Goal: Task Accomplishment & Management: Complete application form

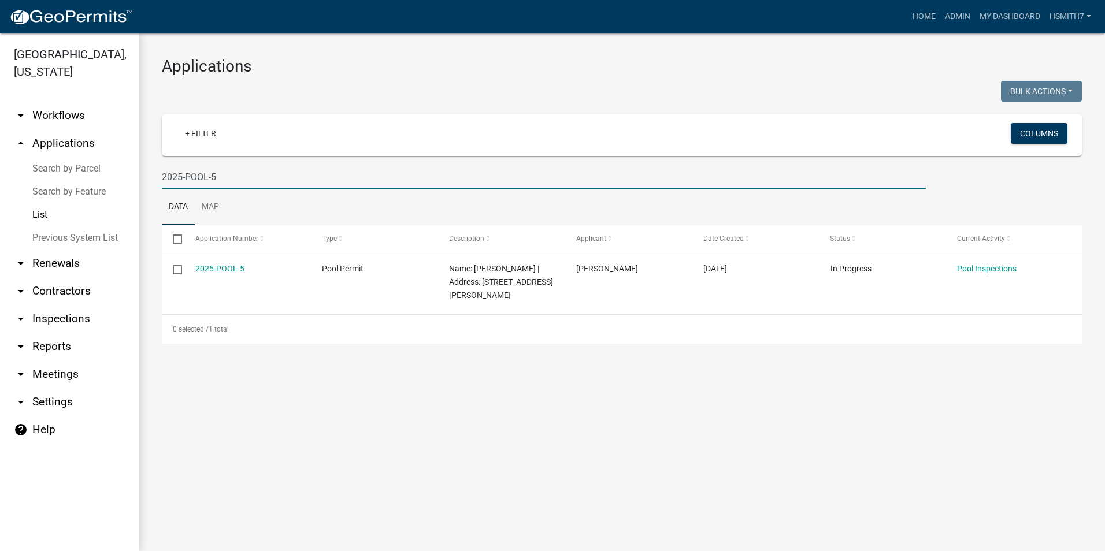
drag, startPoint x: 273, startPoint y: 183, endPoint x: 81, endPoint y: 183, distance: 192.4
click at [92, 183] on div "[GEOGRAPHIC_DATA], [US_STATE] arrow_drop_down Workflows List arrow_drop_up Appl…" at bounding box center [552, 293] width 1105 height 518
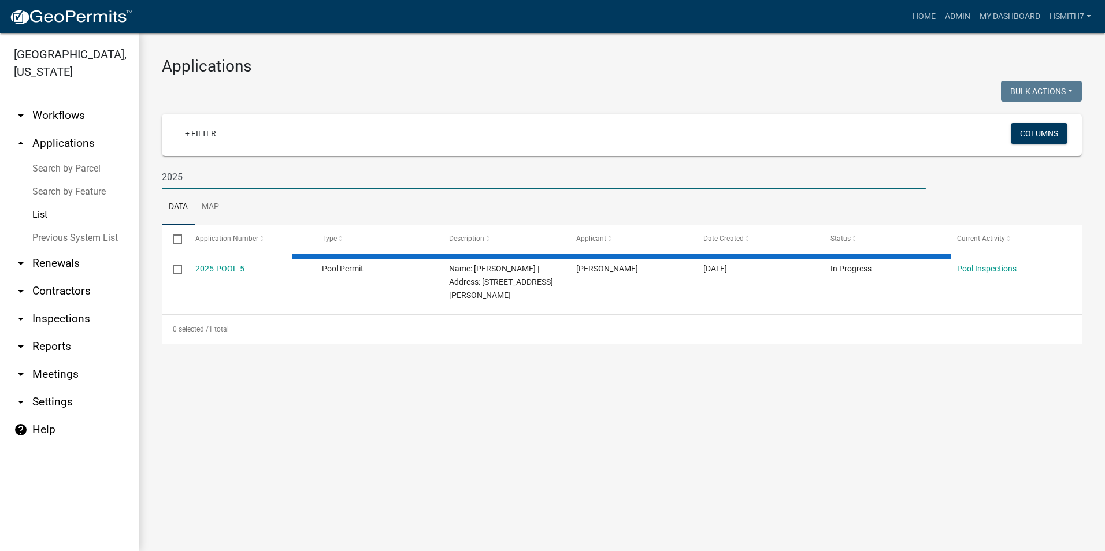
type input "2025"
click at [45, 215] on link "List" at bounding box center [69, 214] width 139 height 23
select select "3: 100"
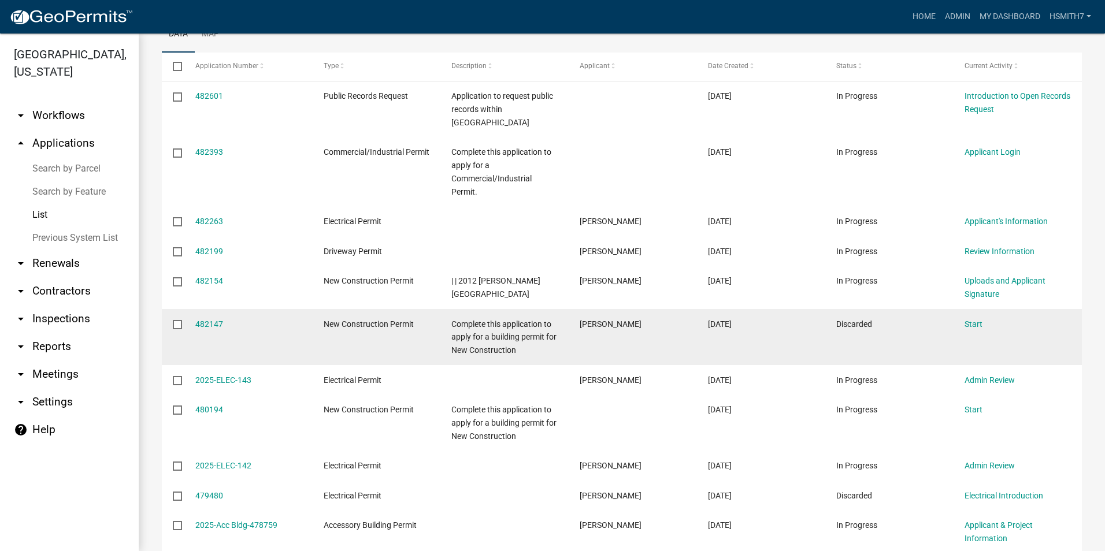
scroll to position [173, 0]
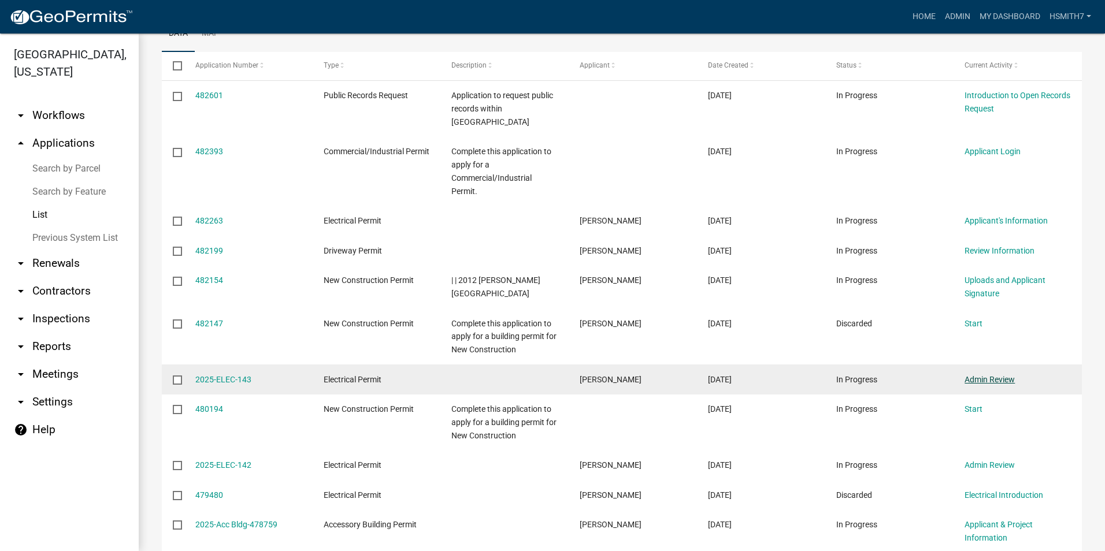
click at [1005, 375] on link "Admin Review" at bounding box center [989, 379] width 50 height 9
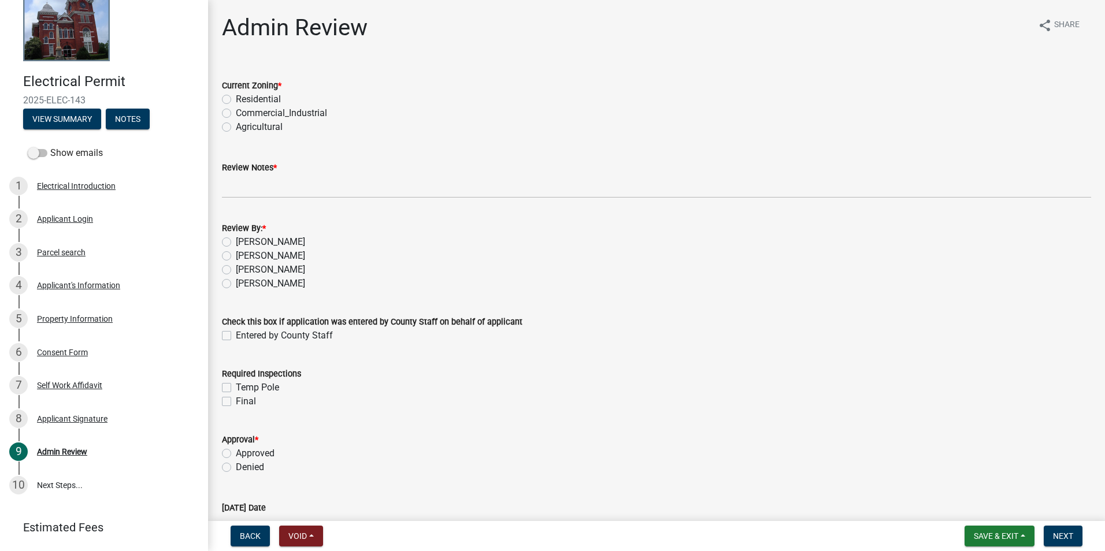
scroll to position [58, 0]
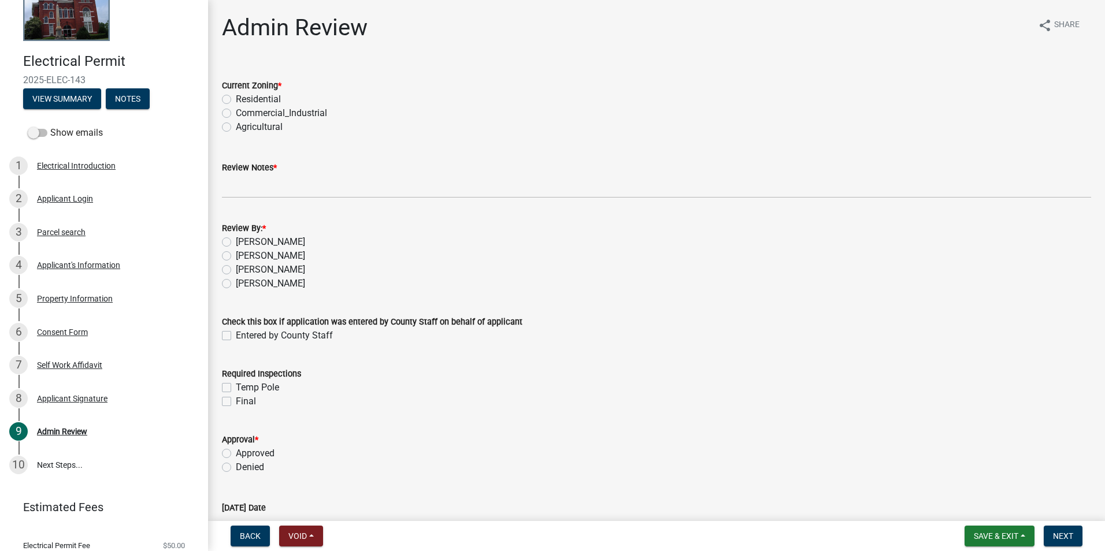
click at [255, 96] on label "Residential" at bounding box center [258, 99] width 45 height 14
click at [243, 96] on input "Residential" at bounding box center [240, 96] width 8 height 8
radio input "true"
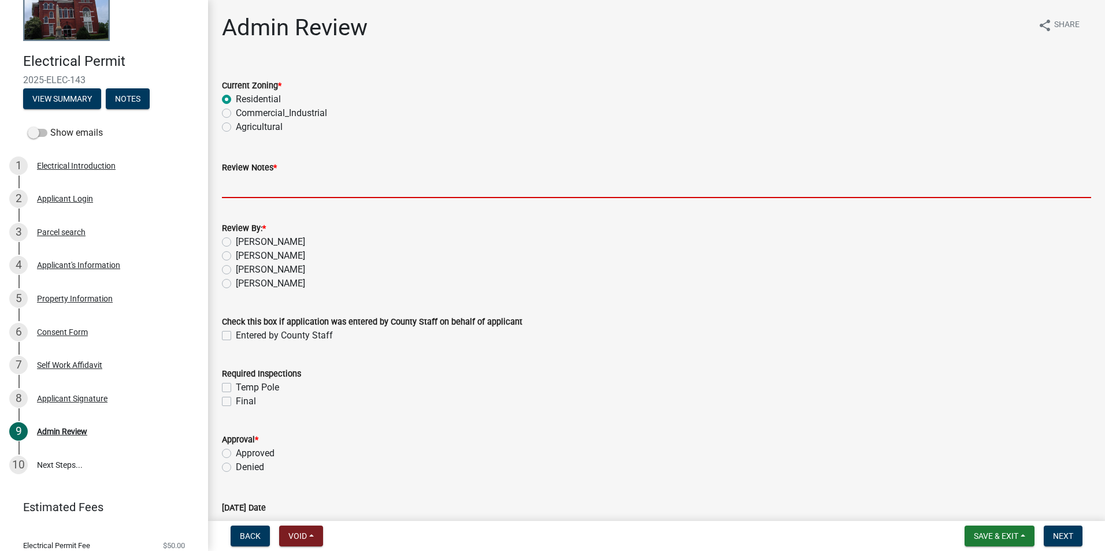
click at [261, 185] on input "Review Notes *" at bounding box center [656, 186] width 869 height 24
type input "APPROVED PER PH"
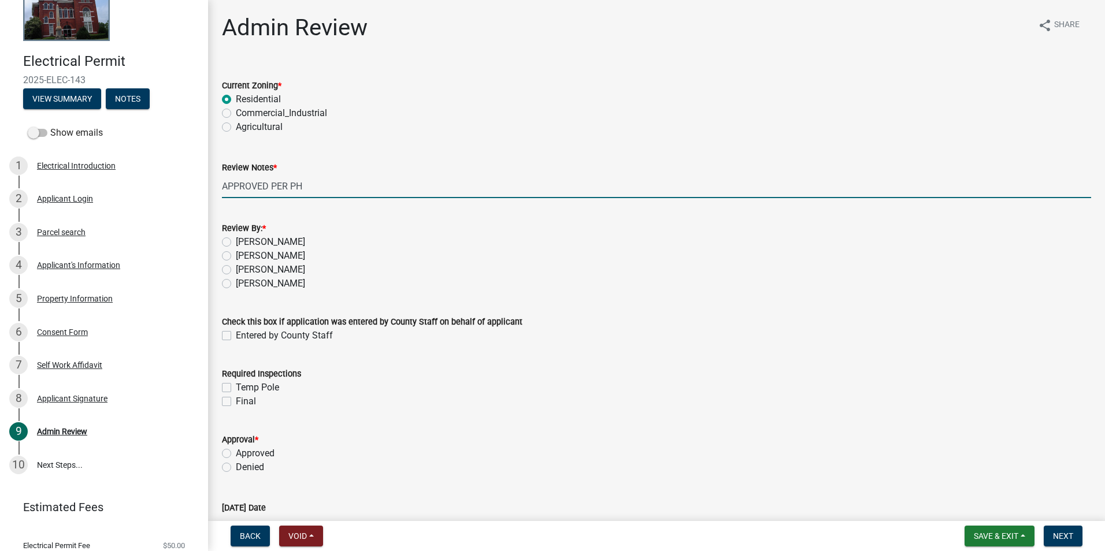
click at [239, 287] on label "[PERSON_NAME]" at bounding box center [270, 284] width 69 height 14
click at [239, 284] on input "[PERSON_NAME]" at bounding box center [240, 281] width 8 height 8
radio input "true"
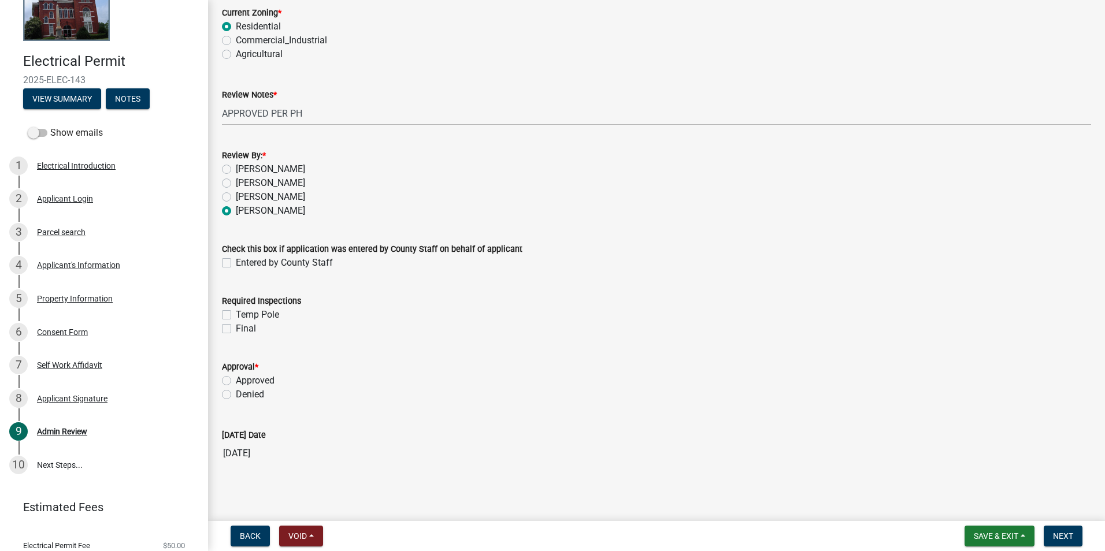
scroll to position [76, 0]
click at [244, 378] on label "Approved" at bounding box center [255, 378] width 39 height 14
click at [243, 378] on input "Approved" at bounding box center [240, 375] width 8 height 8
radio input "true"
click at [1054, 536] on span "Next" at bounding box center [1063, 535] width 20 height 9
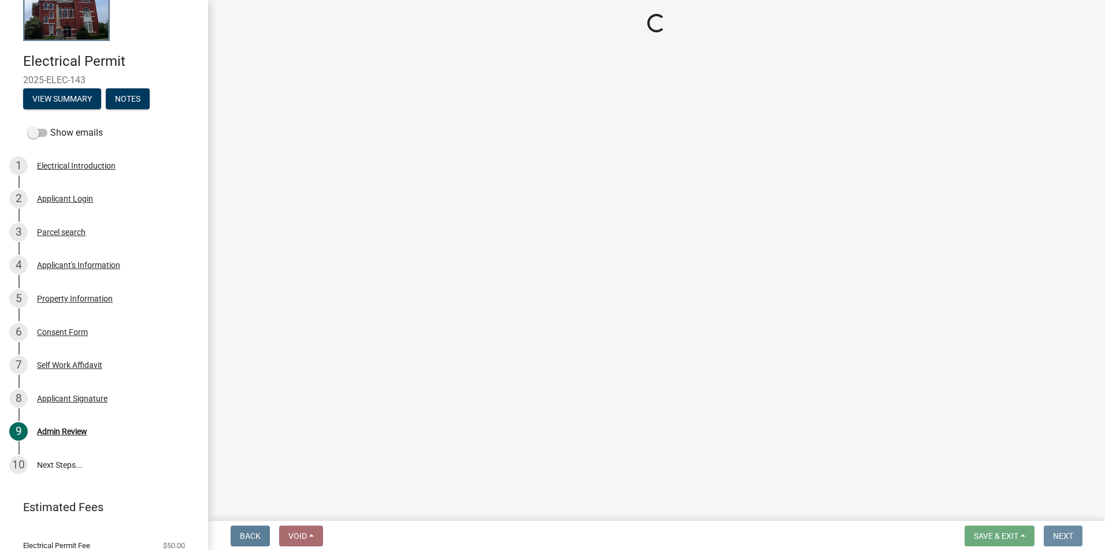
scroll to position [0, 0]
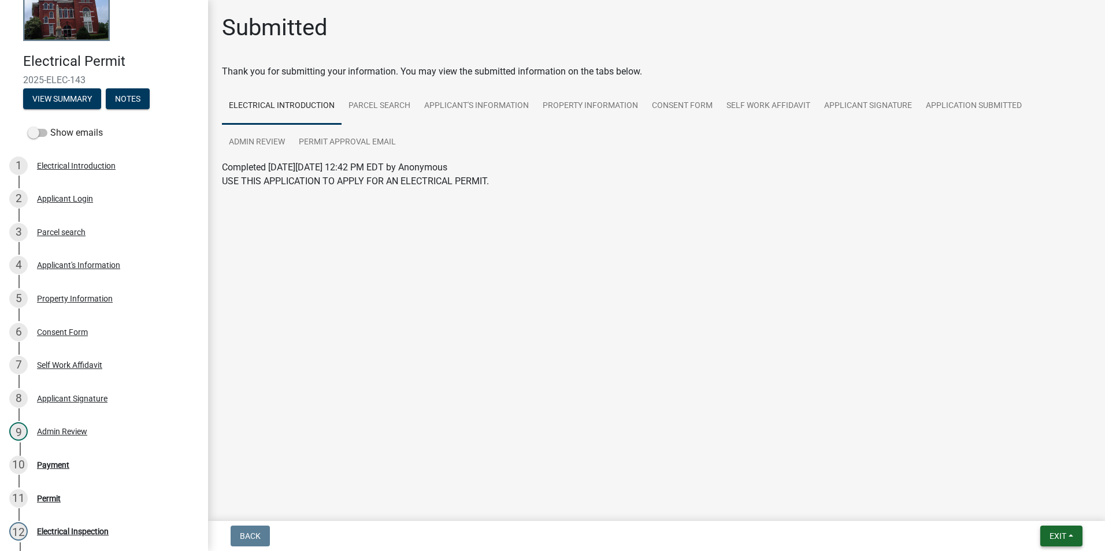
click at [1070, 535] on button "Exit" at bounding box center [1061, 536] width 42 height 21
click at [1041, 503] on button "Save & Exit" at bounding box center [1036, 506] width 92 height 28
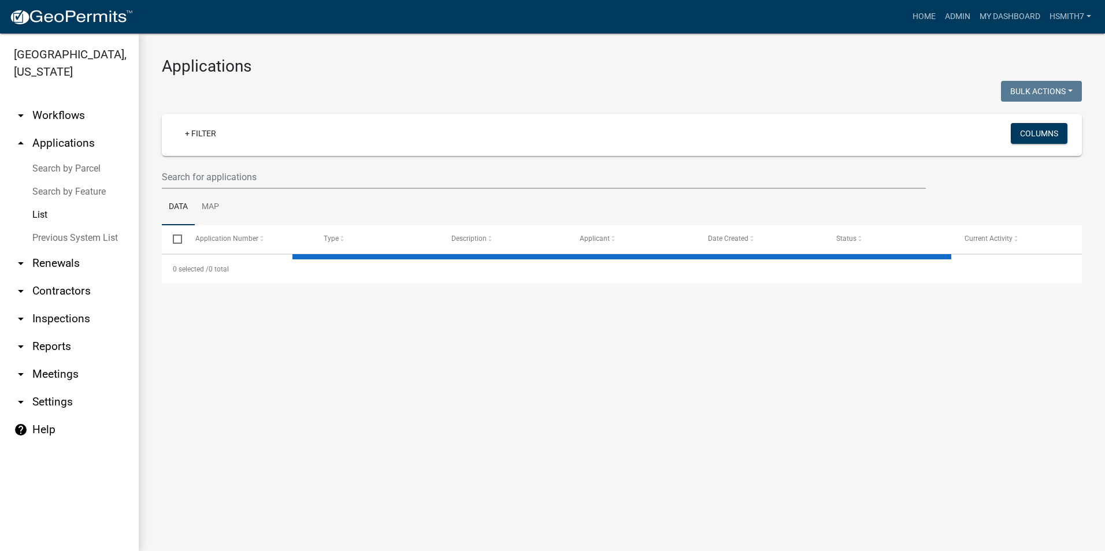
select select "3: 100"
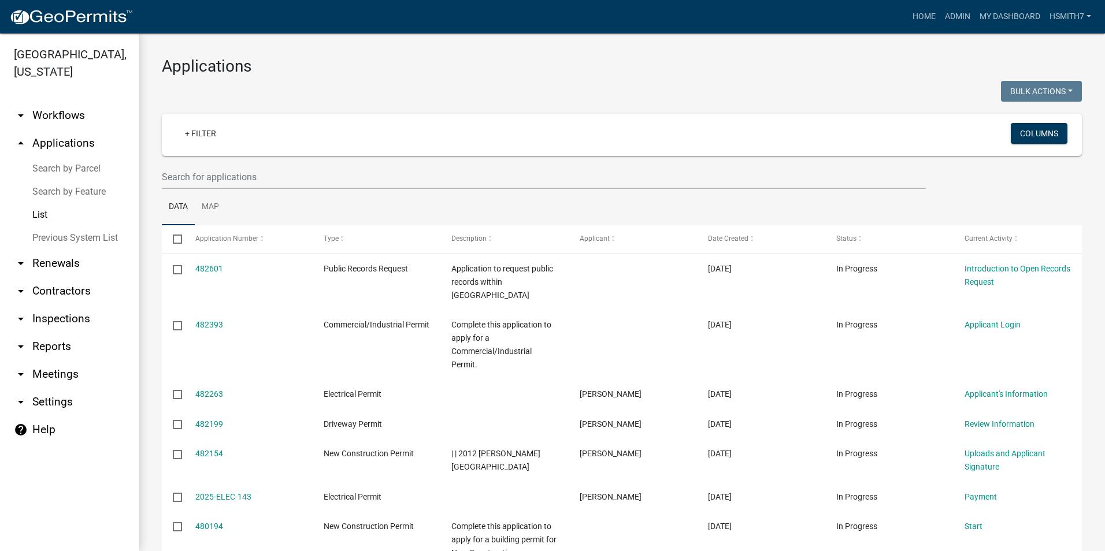
click at [50, 216] on link "List" at bounding box center [69, 214] width 139 height 23
click at [531, 230] on datatable-header-cell "Description" at bounding box center [504, 239] width 128 height 28
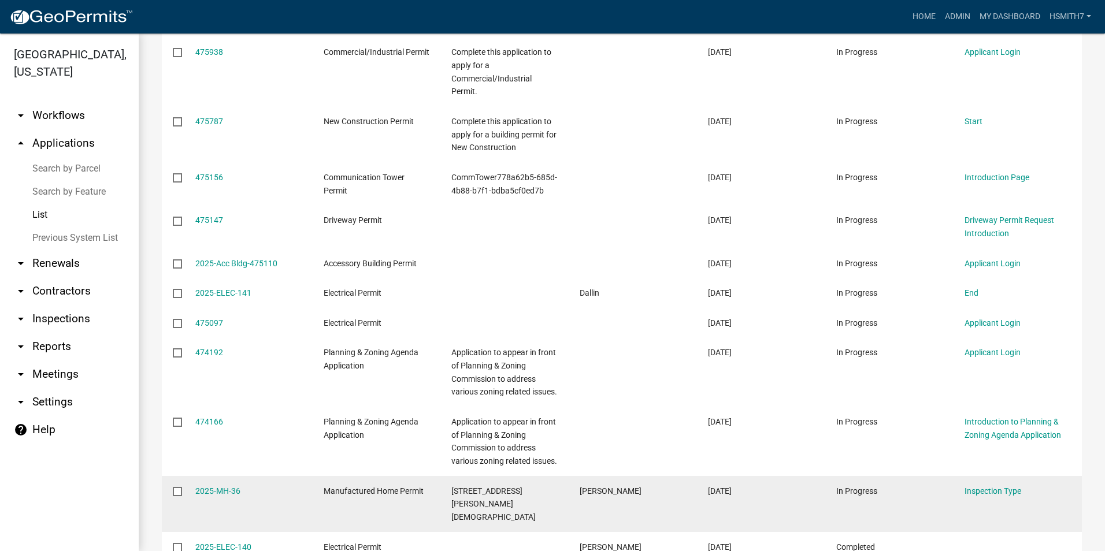
scroll to position [1098, 0]
